Goal: Task Accomplishment & Management: Use online tool/utility

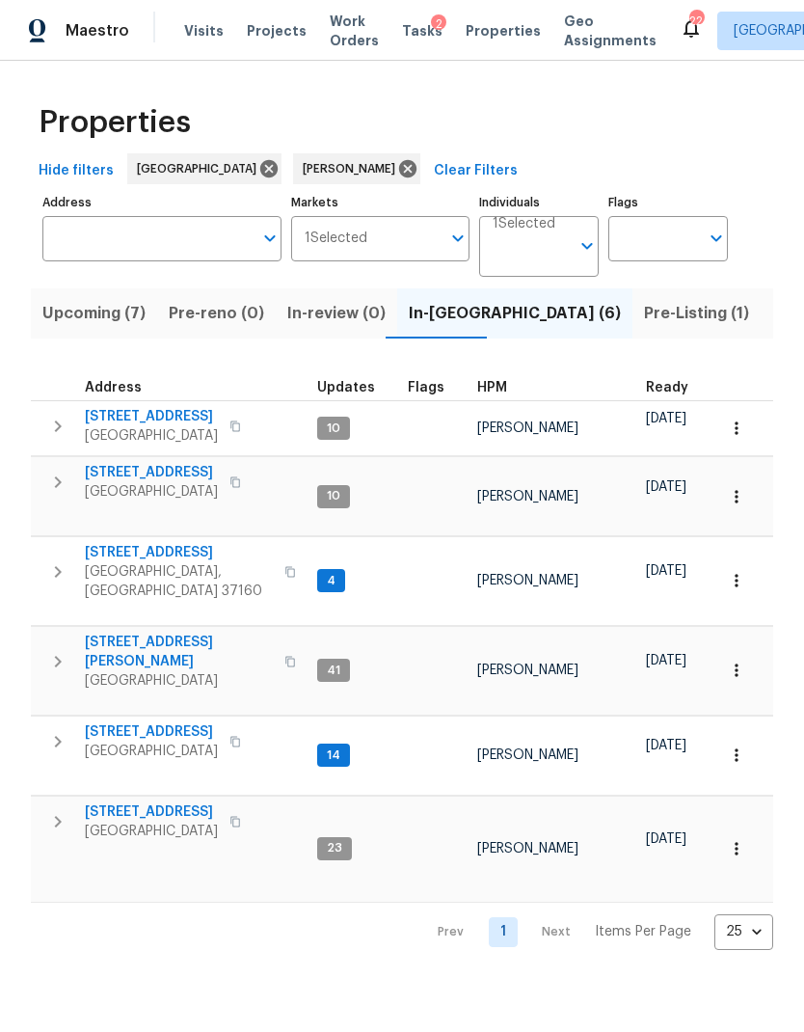
click at [200, 40] on span "Visits" at bounding box center [204, 30] width 40 height 19
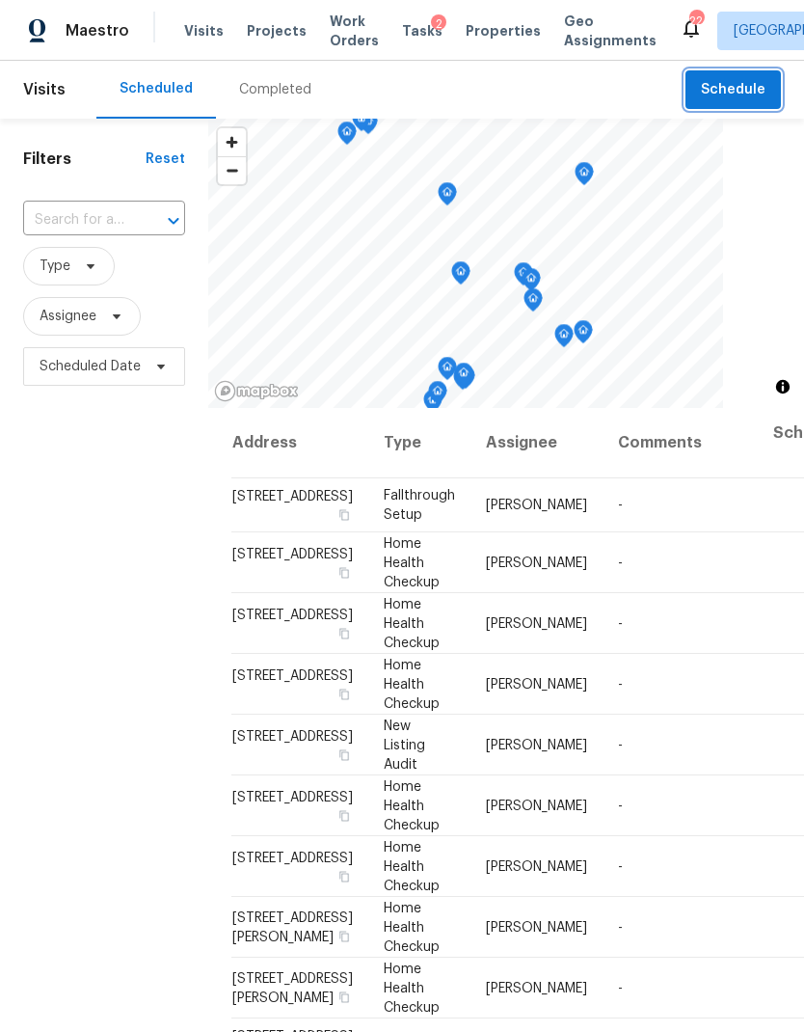
click at [741, 74] on button "Schedule" at bounding box center [733, 90] width 95 height 40
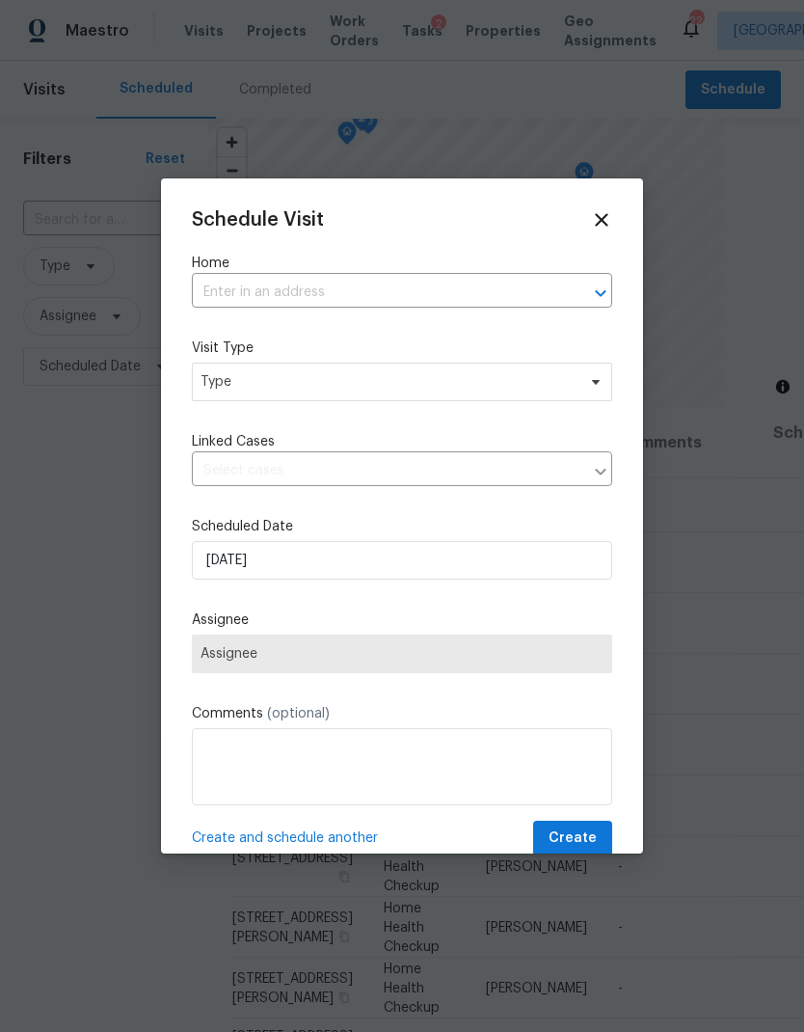
click at [428, 279] on input "text" at bounding box center [375, 293] width 366 height 30
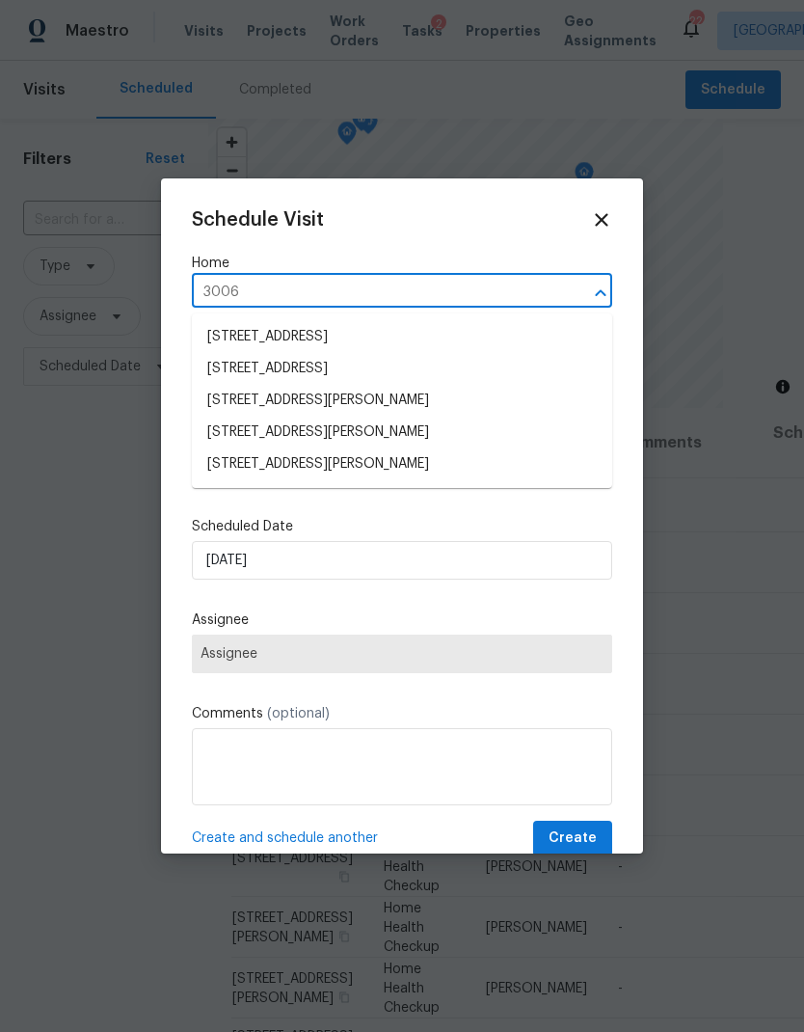
type input "3006 s"
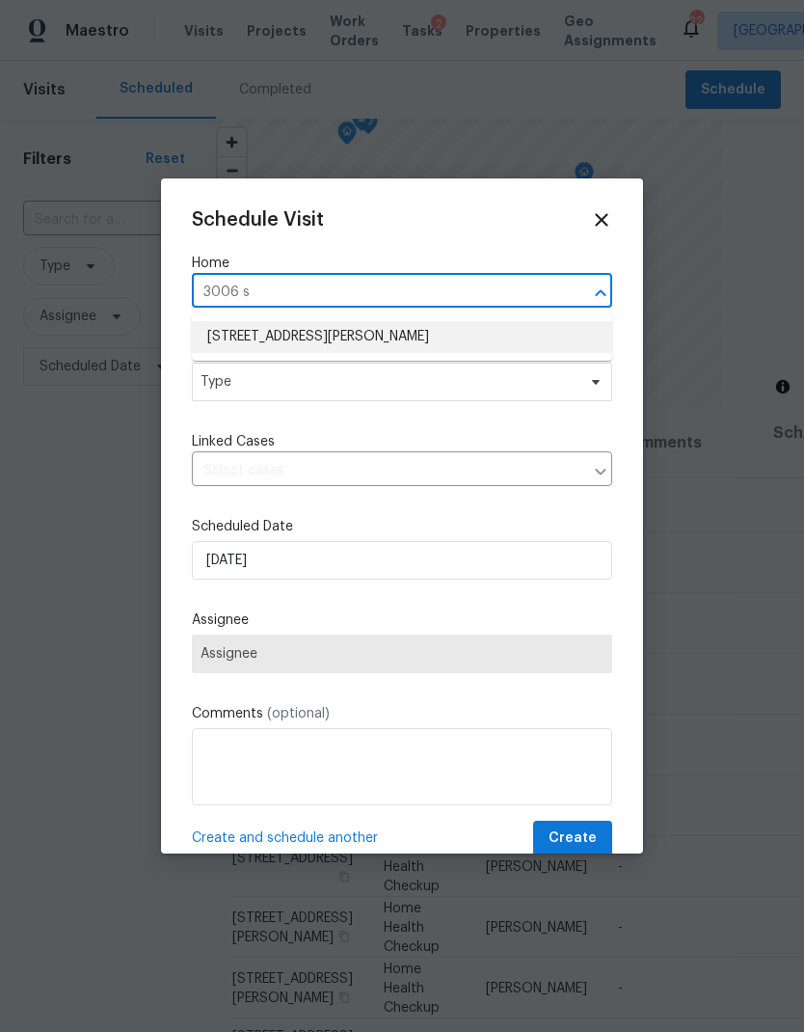
click at [329, 330] on li "[STREET_ADDRESS][PERSON_NAME]" at bounding box center [402, 337] width 420 height 32
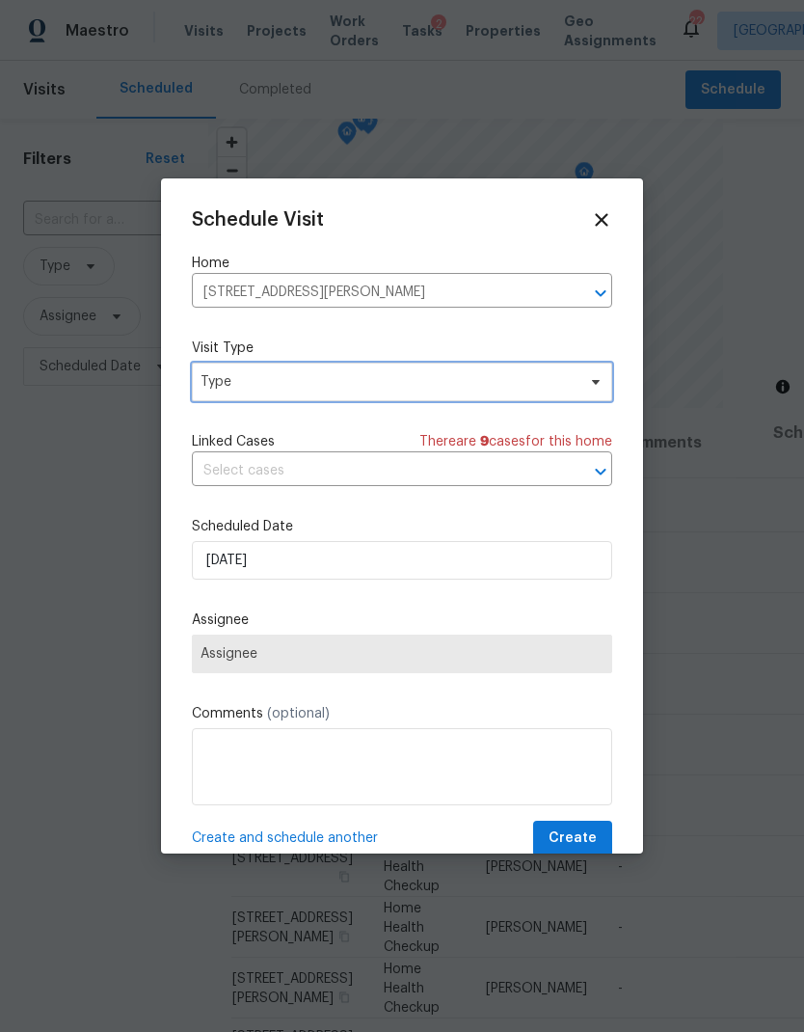
click at [390, 397] on span "Type" at bounding box center [402, 382] width 420 height 39
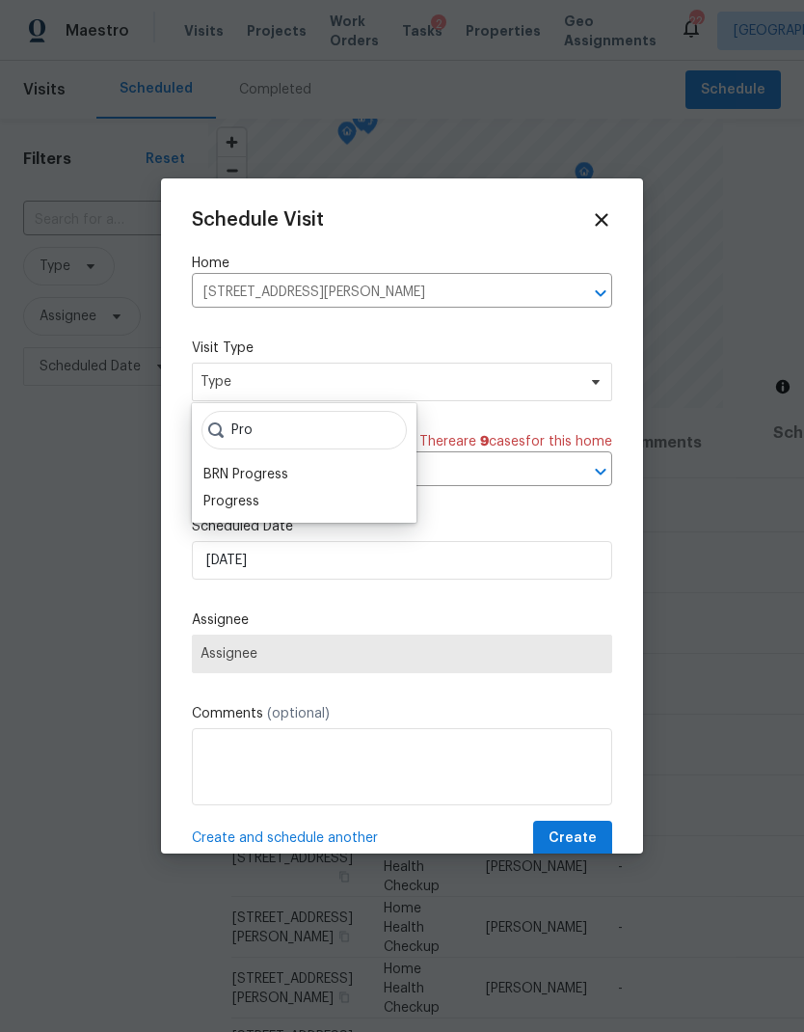
type input "Pro"
click at [252, 506] on div "Progress" at bounding box center [231, 501] width 56 height 19
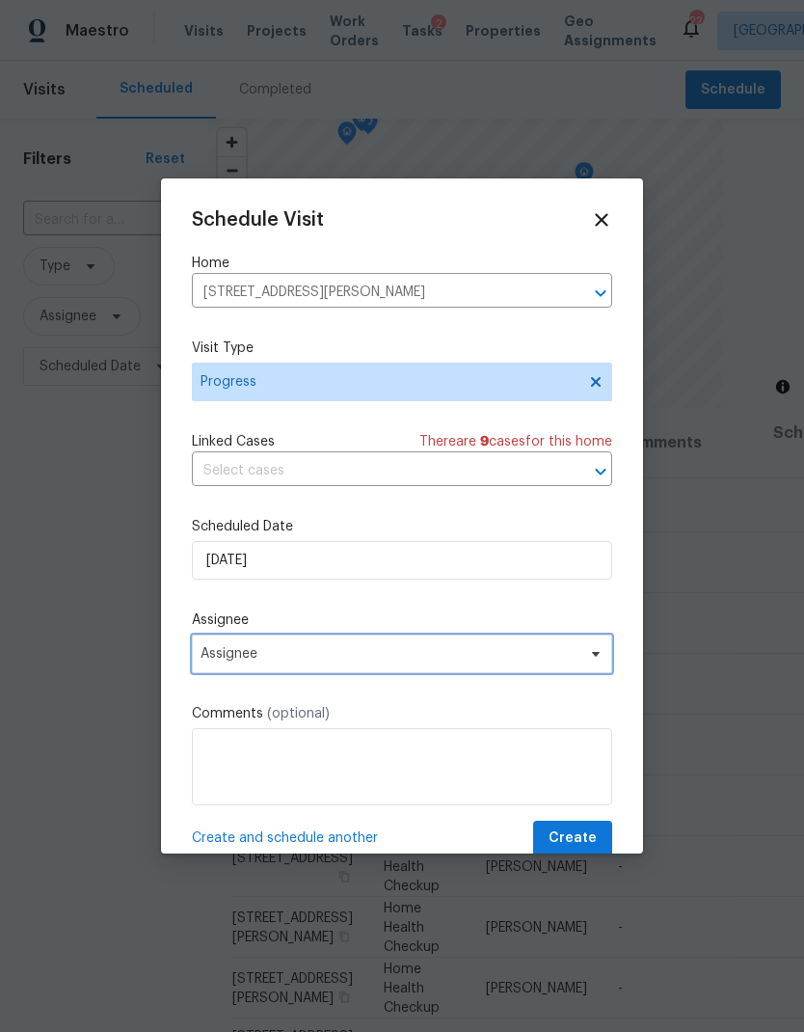
click at [388, 662] on span "Assignee" at bounding box center [390, 653] width 378 height 15
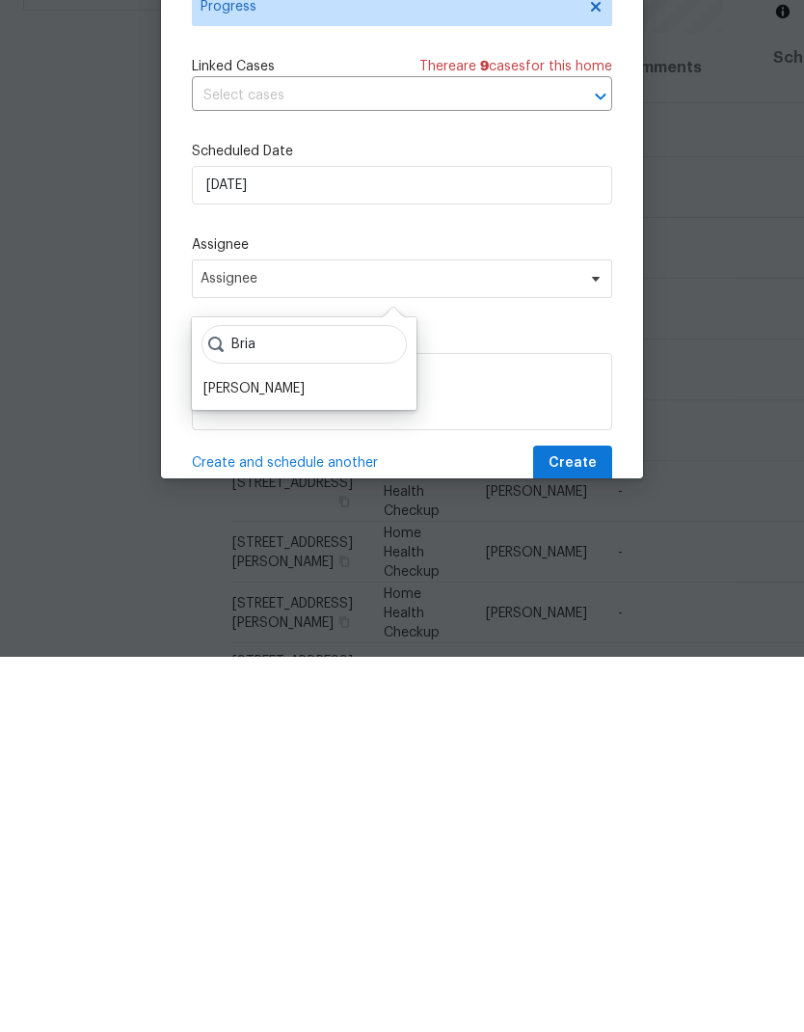
type input "Bria"
click at [241, 754] on div "[PERSON_NAME]" at bounding box center [253, 763] width 101 height 19
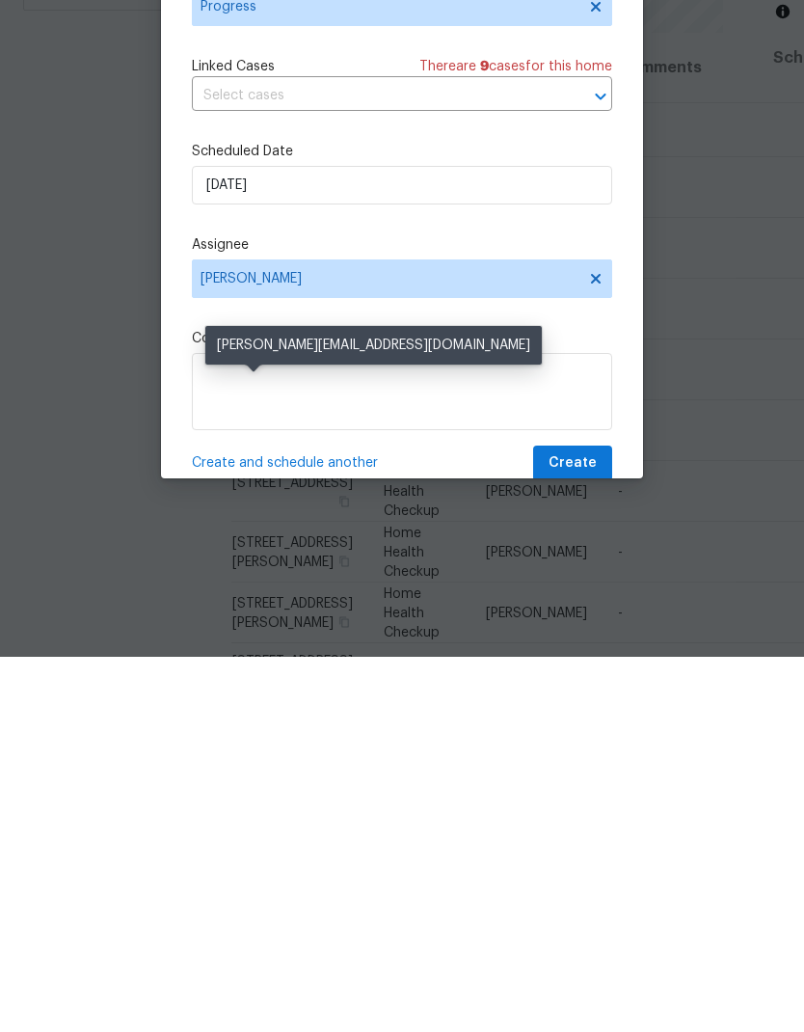
scroll to position [77, 0]
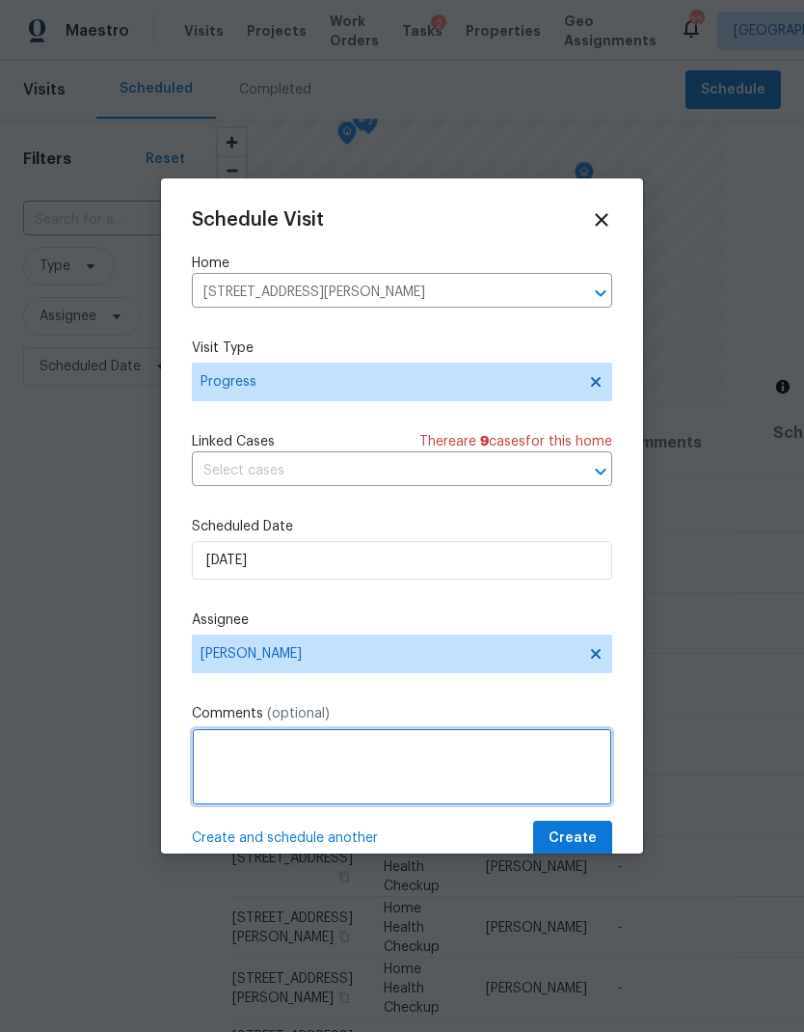
click at [377, 784] on textarea at bounding box center [402, 766] width 420 height 77
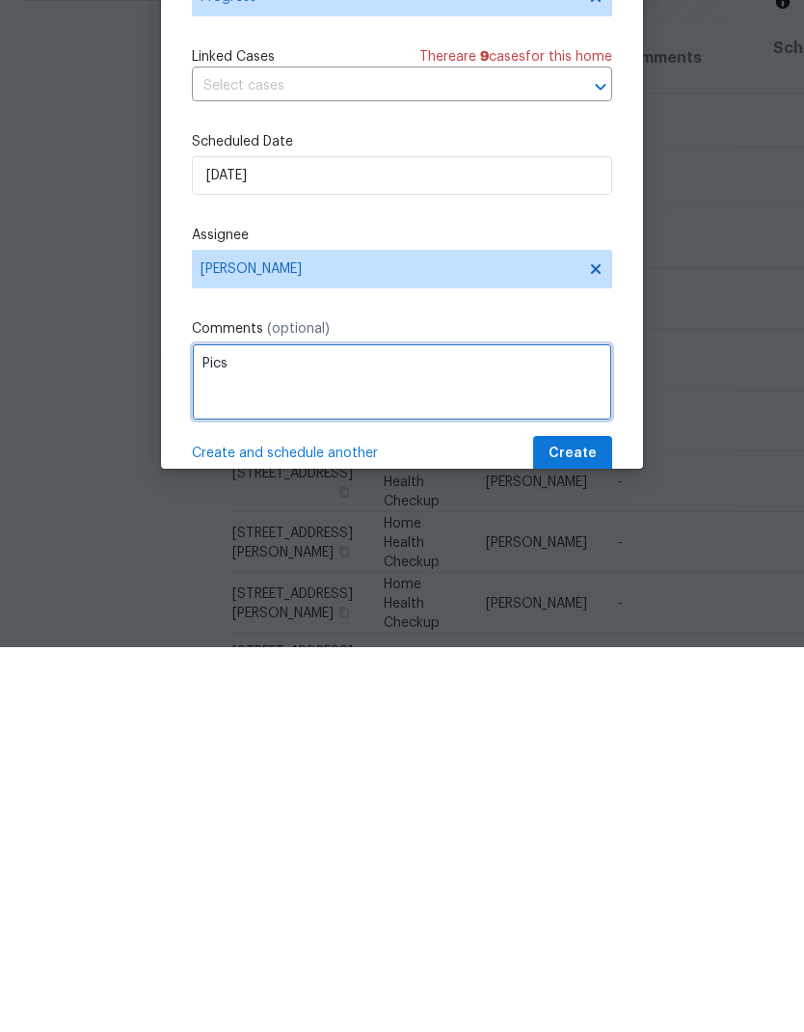
type textarea "Pics"
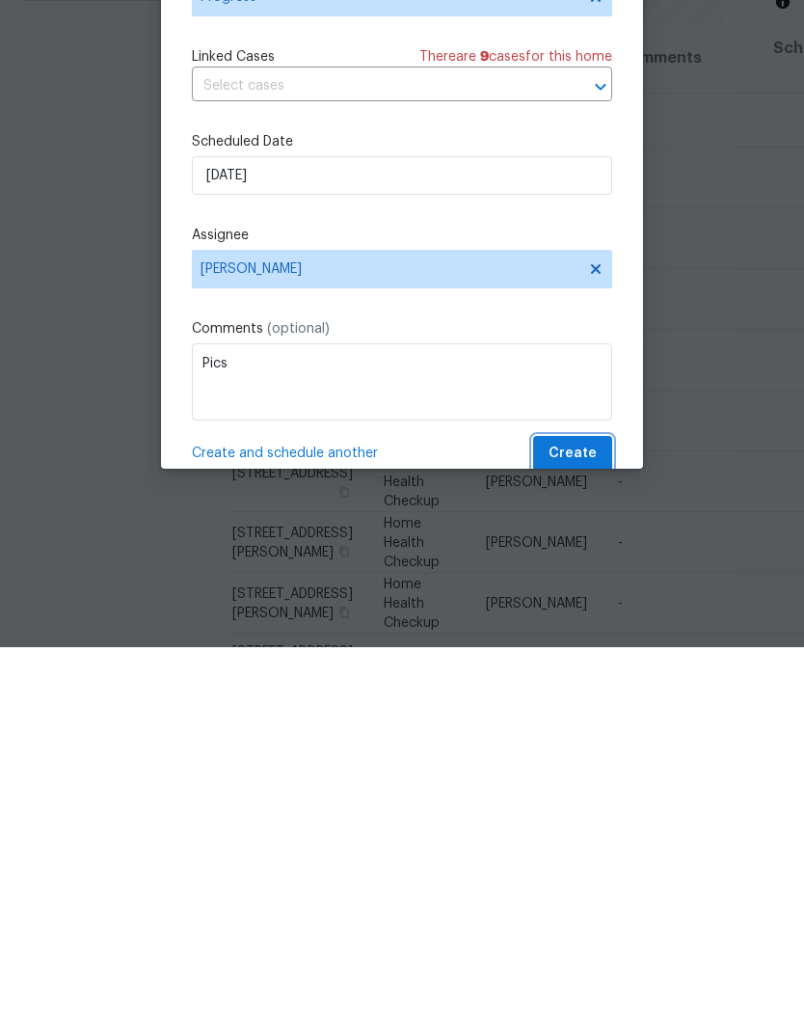
click at [570, 821] on button "Create" at bounding box center [572, 839] width 79 height 36
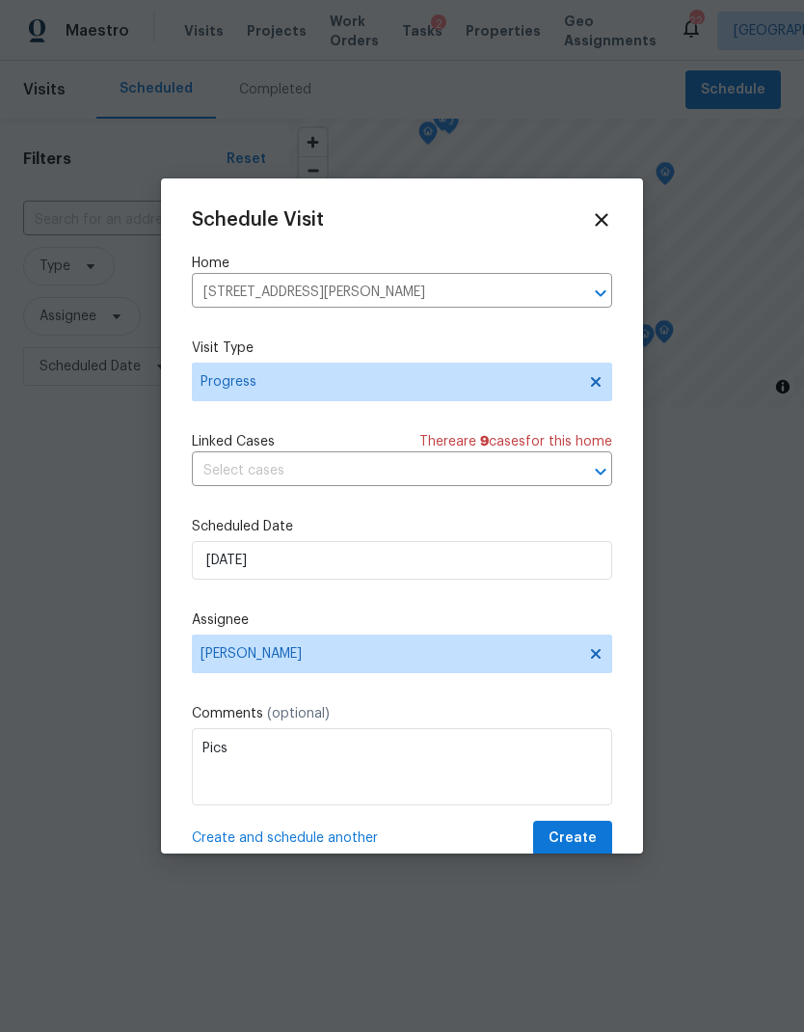
scroll to position [0, 0]
